Goal: Information Seeking & Learning: Learn about a topic

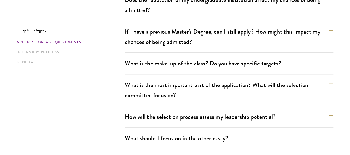
scroll to position [266, 0]
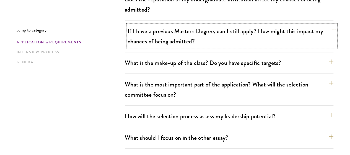
click at [168, 32] on button "If I have a previous Master's Degree, can I still apply? How might this impact …" at bounding box center [232, 36] width 209 height 23
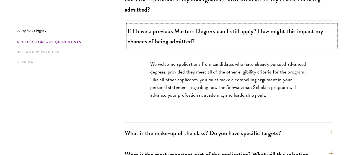
click at [168, 32] on button "If I have a previous Master's Degree, can I still apply? How might this impact …" at bounding box center [232, 36] width 209 height 23
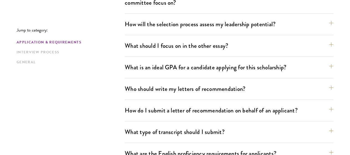
scroll to position [365, 0]
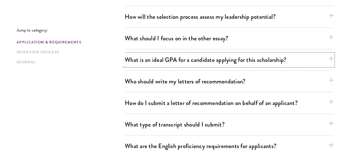
click at [168, 54] on button "What is an ideal GPA for a candidate applying for this scholarship?" at bounding box center [229, 60] width 209 height 12
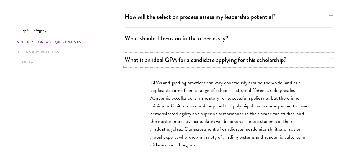
click at [168, 54] on button "What is an ideal GPA for a candidate applying for this scholarship?" at bounding box center [229, 60] width 209 height 12
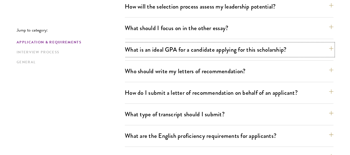
scroll to position [377, 0]
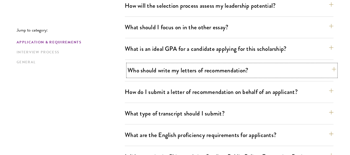
click at [171, 64] on button "Who should write my letters of recommendation?" at bounding box center [232, 70] width 209 height 12
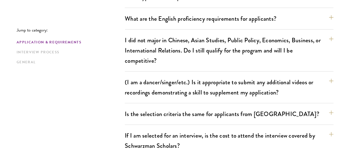
scroll to position [786, 0]
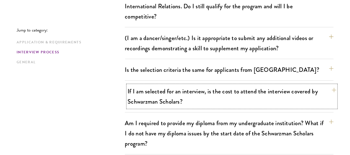
click at [174, 85] on button "If I am selected for an interview, is the cost to attend the interview covered …" at bounding box center [232, 96] width 209 height 23
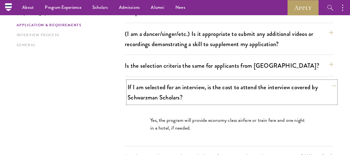
scroll to position [537, 0]
